Goal: Information Seeking & Learning: Learn about a topic

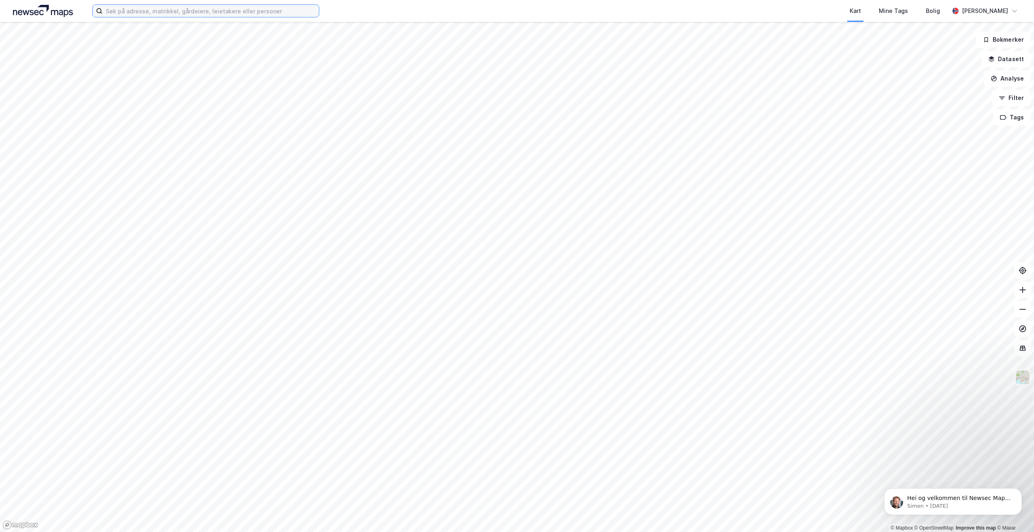
click at [169, 12] on input at bounding box center [211, 11] width 216 height 12
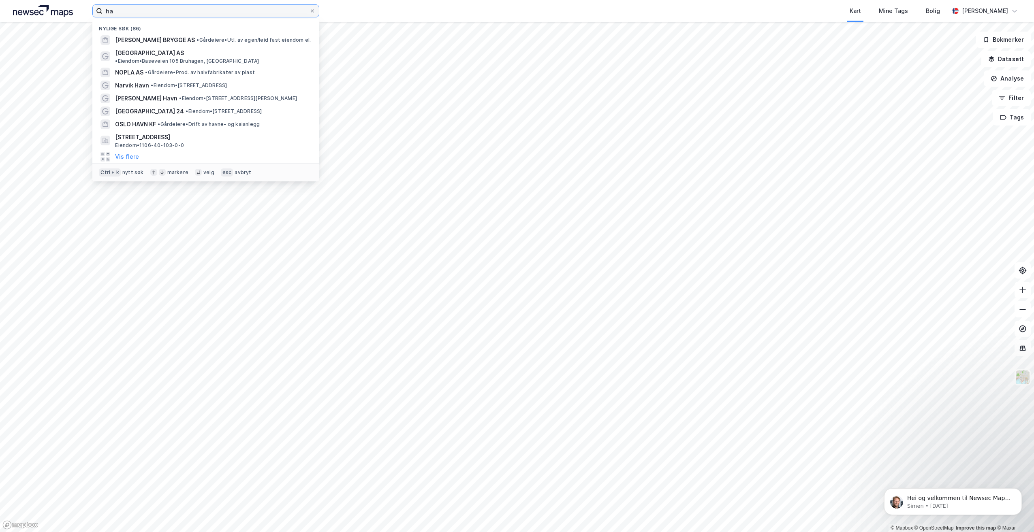
type input "h"
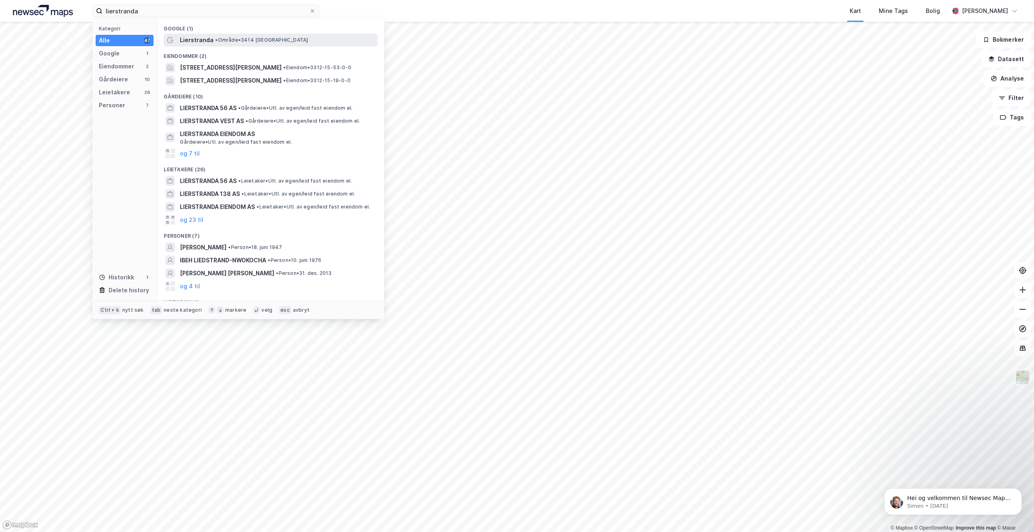
click at [243, 42] on span "• Område • 3414 [GEOGRAPHIC_DATA]" at bounding box center [261, 40] width 93 height 6
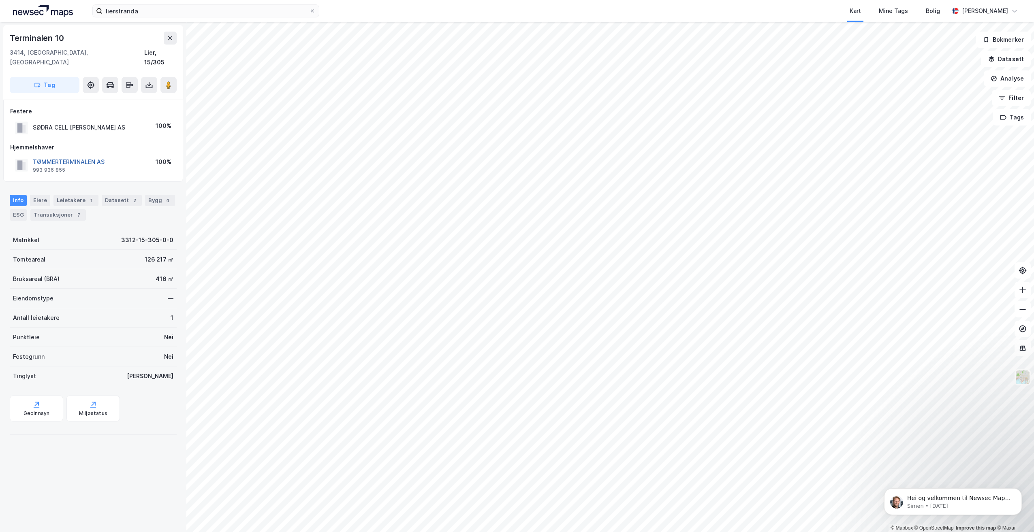
click at [0, 0] on button "TØMMERTERMINALEN AS" at bounding box center [0, 0] width 0 height 0
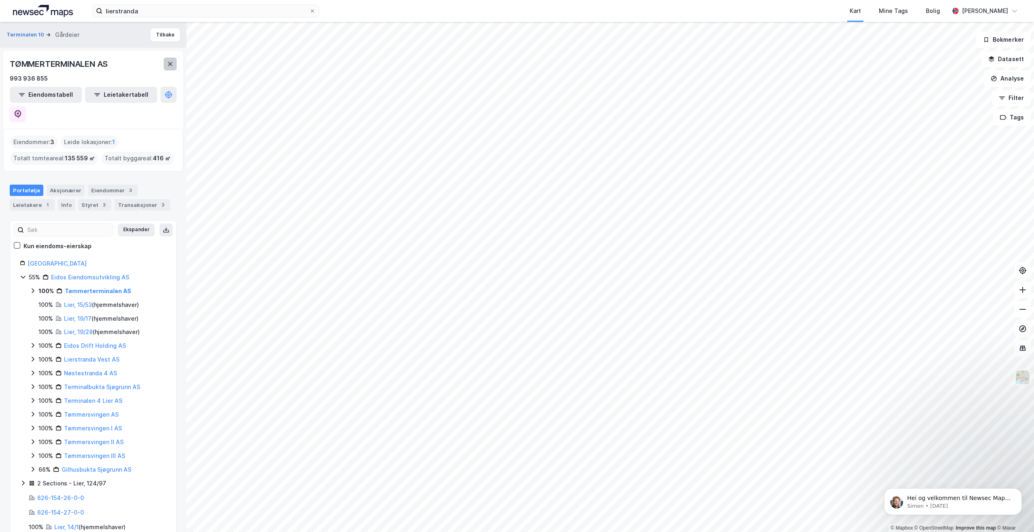
click at [167, 63] on icon at bounding box center [170, 64] width 6 height 6
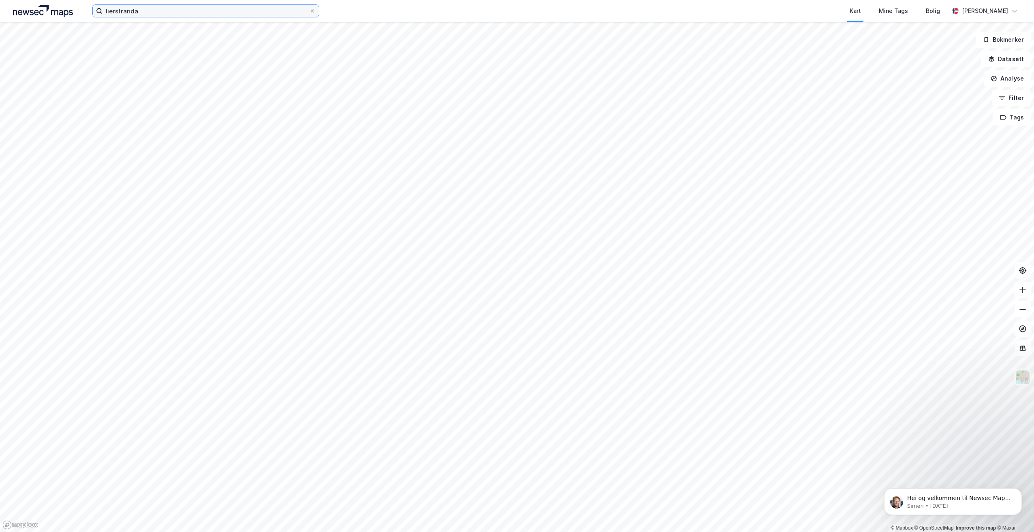
click at [144, 16] on input "lierstranda" at bounding box center [206, 11] width 207 height 12
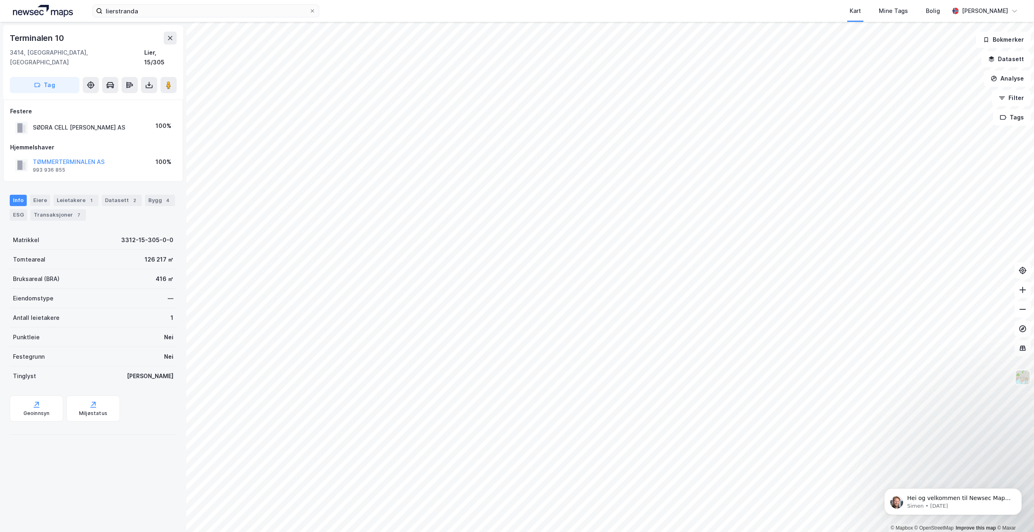
click at [85, 123] on div "SØDRA CELL [PERSON_NAME] AS" at bounding box center [79, 128] width 92 height 10
click at [67, 123] on div "SØDRA CELL [PERSON_NAME] AS" at bounding box center [79, 128] width 92 height 10
drag, startPoint x: 93, startPoint y: 116, endPoint x: 28, endPoint y: 120, distance: 64.5
click at [28, 121] on div "SØDRA CELL [PERSON_NAME] AS" at bounding box center [70, 127] width 110 height 13
copy div "SØDRA CELL [PERSON_NAME] AS"
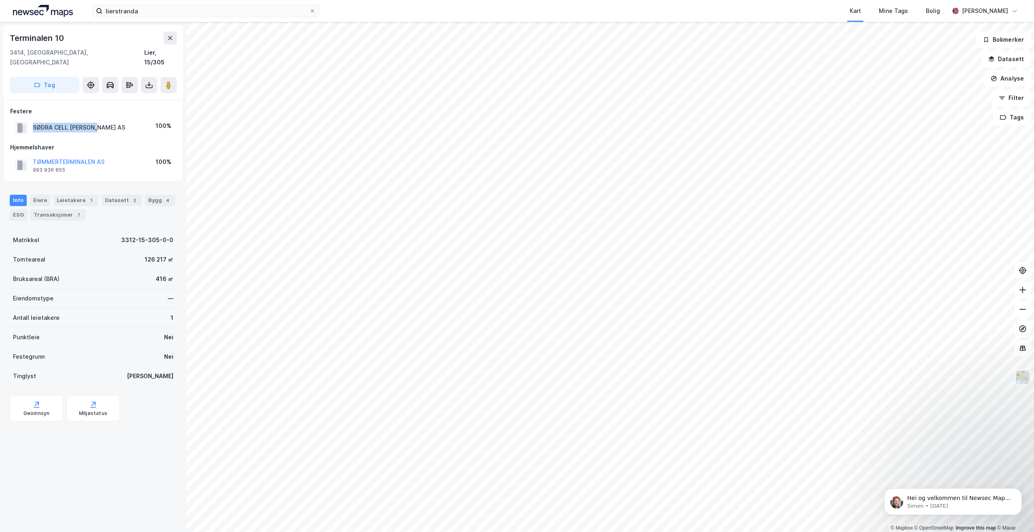
click at [121, 124] on div "SØDRA CELL [PERSON_NAME] AS 100%" at bounding box center [93, 128] width 166 height 17
click at [96, 123] on div "SØDRA CELL [PERSON_NAME] AS" at bounding box center [79, 128] width 92 height 10
click at [229, 6] on input "lierstranda" at bounding box center [206, 11] width 207 height 12
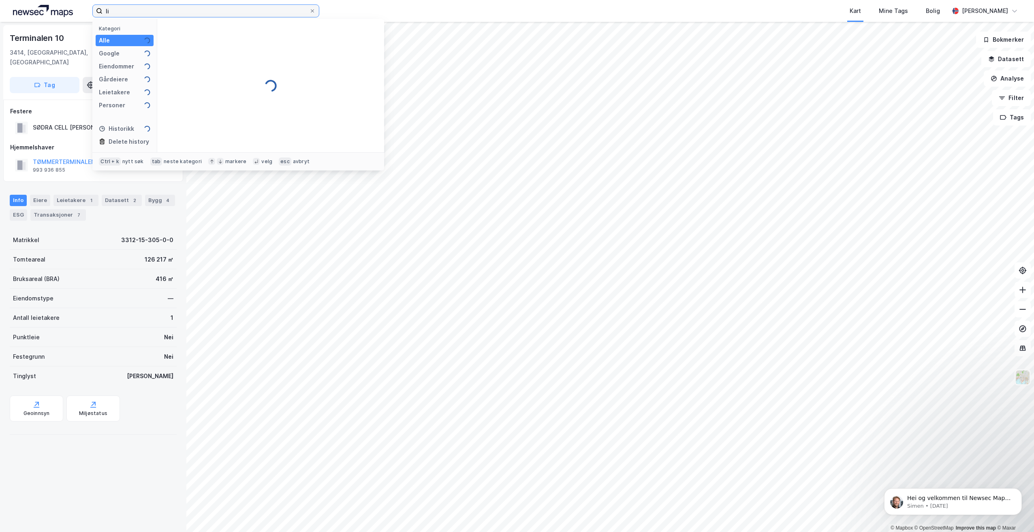
type input "l"
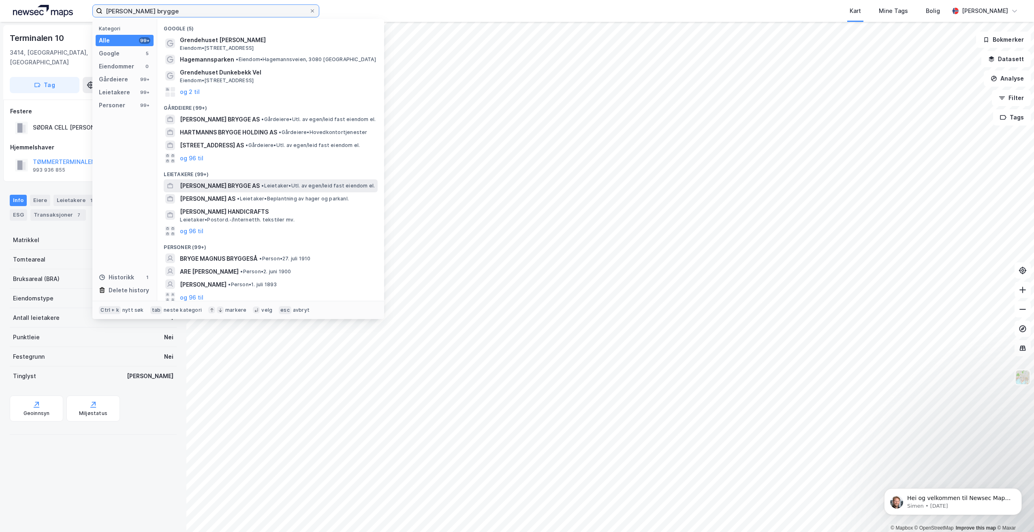
type input "[PERSON_NAME] brygge"
click at [285, 184] on span "• Leietaker • Utl. av egen/leid fast eiendom el." at bounding box center [317, 186] width 113 height 6
